Goal: Task Accomplishment & Management: Manage account settings

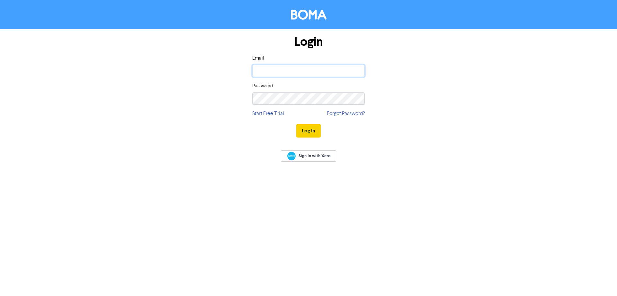
type input "[EMAIL_ADDRESS][DOMAIN_NAME]"
click at [311, 131] on button "Log In" at bounding box center [308, 131] width 24 height 14
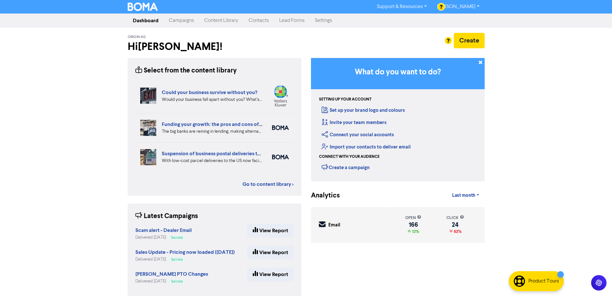
click at [177, 17] on link "Campaigns" at bounding box center [181, 20] width 35 height 13
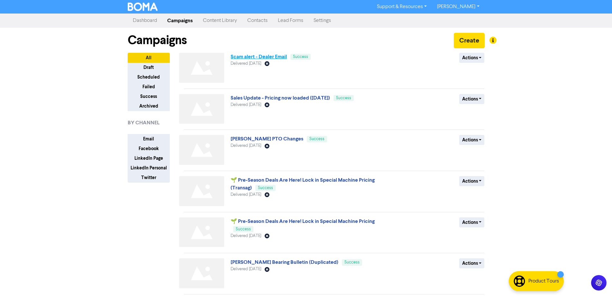
click at [281, 58] on link "Scam alert - Dealer Email" at bounding box center [259, 56] width 56 height 6
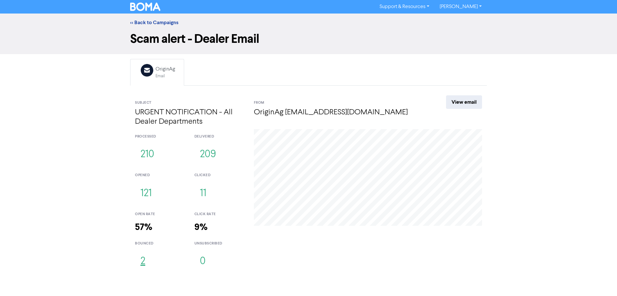
click at [145, 262] on button "2" at bounding box center [143, 260] width 16 height 21
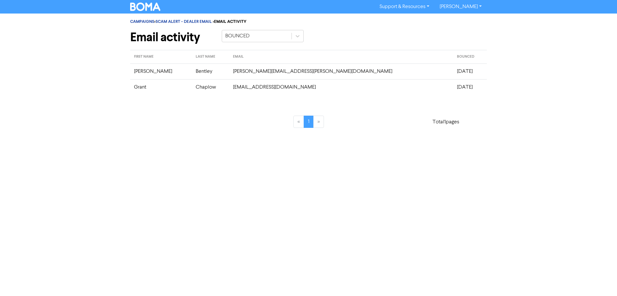
click at [152, 10] on img at bounding box center [145, 7] width 30 height 8
